Goal: Navigation & Orientation: Find specific page/section

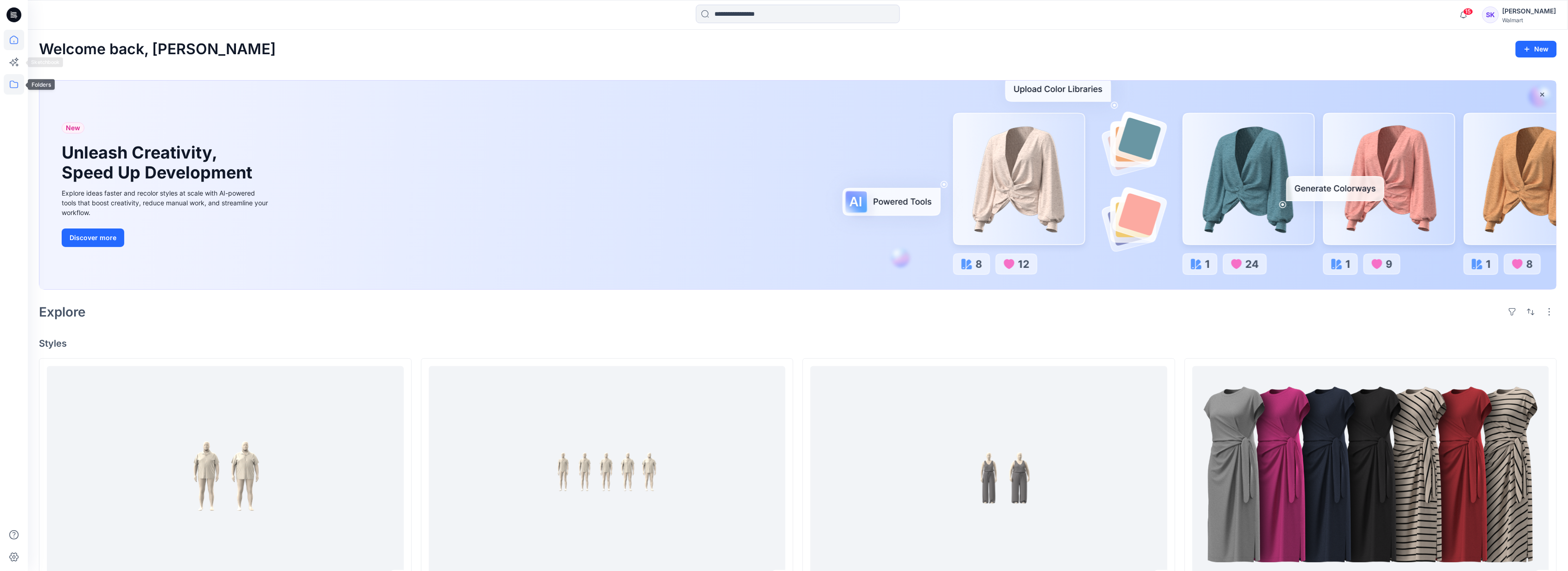
click at [10, 83] on icon at bounding box center [13, 84] width 20 height 20
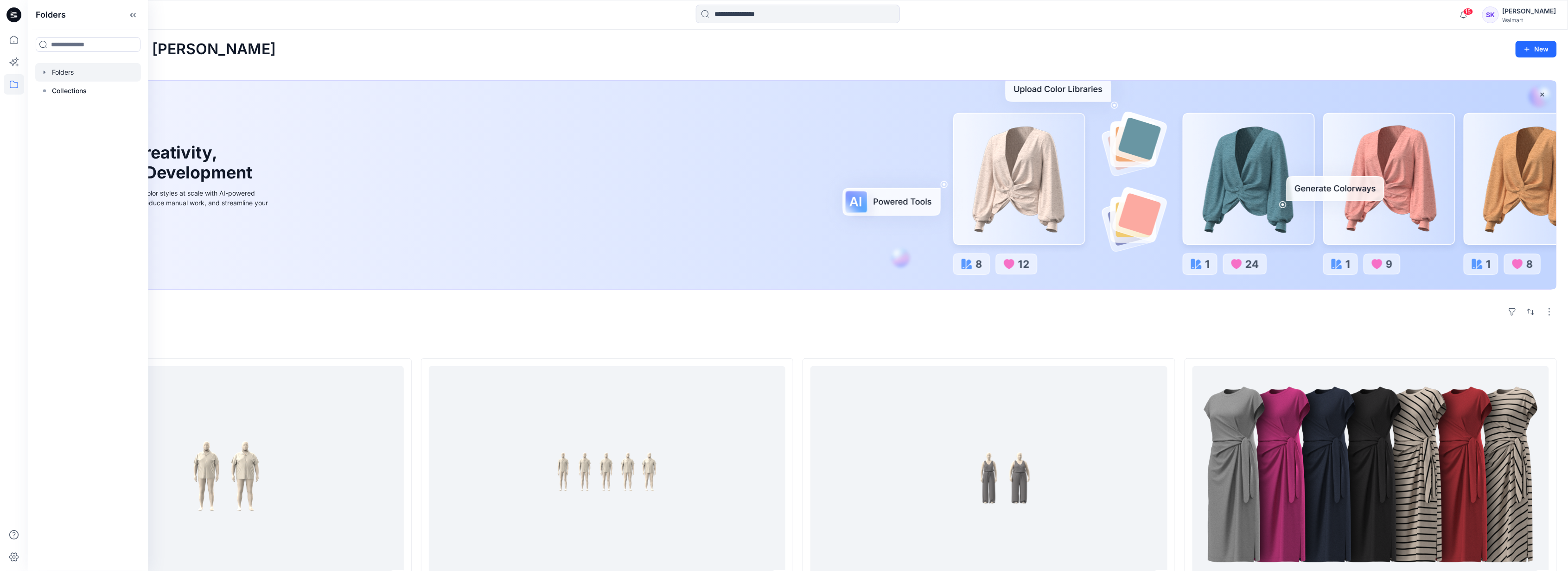
click at [60, 72] on div at bounding box center [88, 72] width 106 height 18
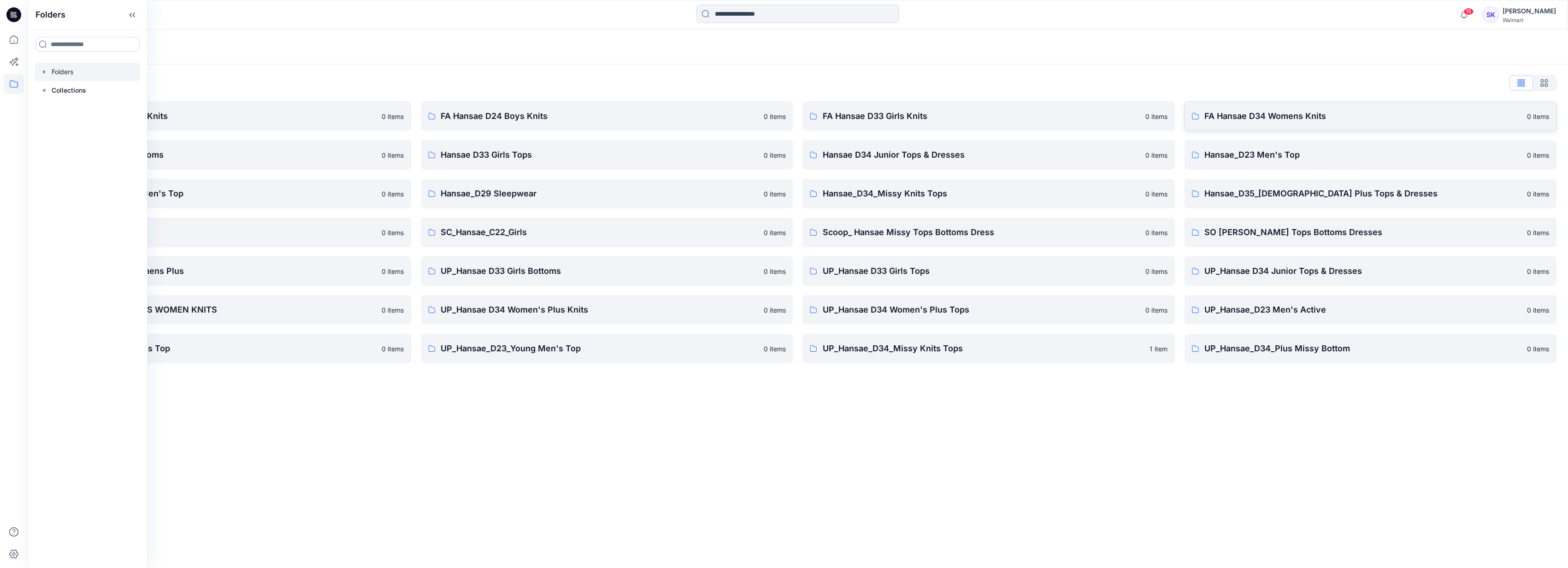
click at [1265, 117] on p "FA Hansae D34 Womens Knits" at bounding box center [1363, 116] width 318 height 13
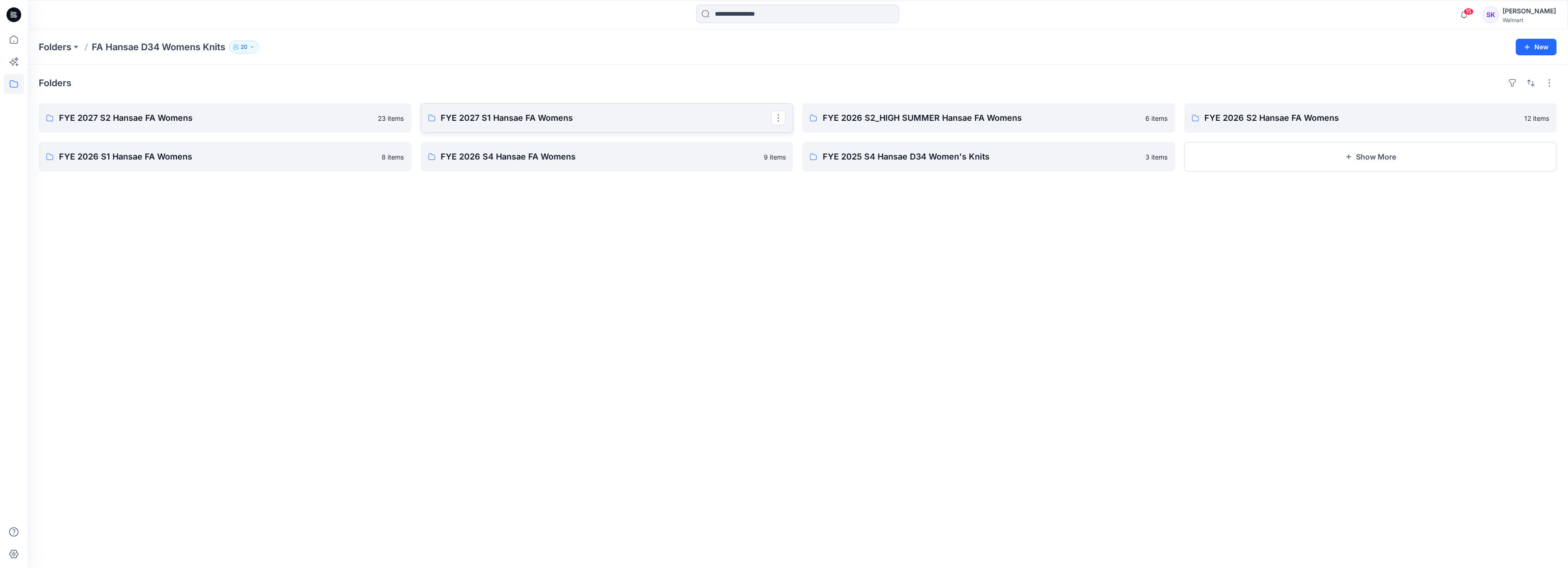
click at [532, 113] on p "FYE 2027 S1 Hansae FA Womens" at bounding box center [606, 117] width 331 height 13
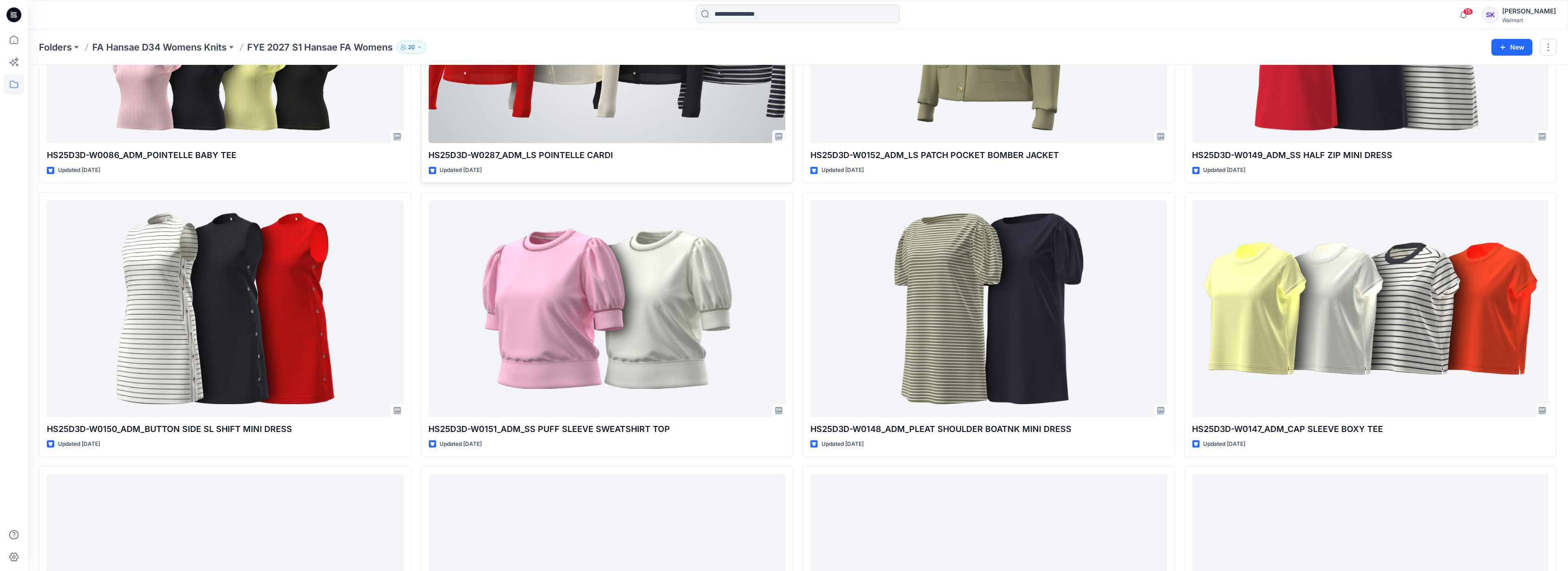
scroll to position [390, 0]
